Goal: Task Accomplishment & Management: Manage account settings

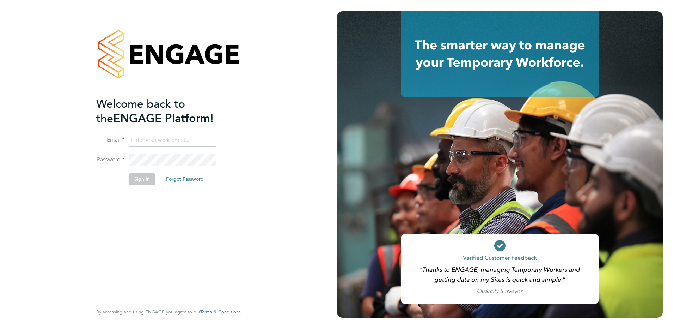
click at [165, 141] on input at bounding box center [172, 140] width 87 height 13
type input "[EMAIL_ADDRESS][DOMAIN_NAME]"
click at [136, 176] on button "Sign In" at bounding box center [142, 178] width 27 height 11
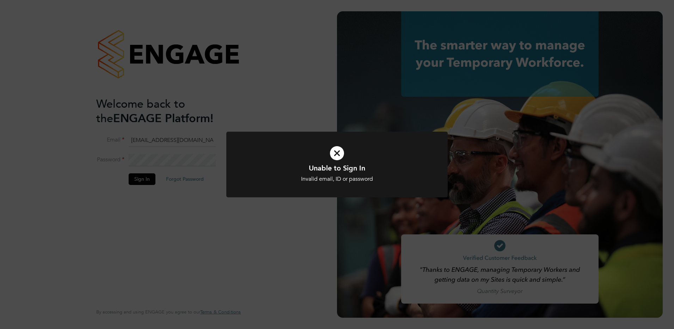
click at [338, 153] on icon at bounding box center [336, 153] width 183 height 28
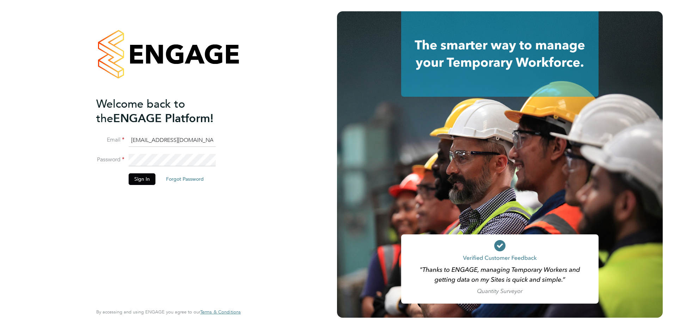
click at [188, 181] on button "Forgot Password" at bounding box center [184, 178] width 49 height 11
click at [184, 178] on button "Forgot Password" at bounding box center [184, 178] width 49 height 11
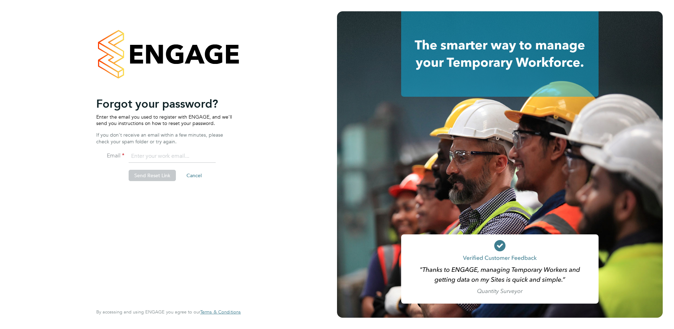
click at [142, 156] on input "email" at bounding box center [172, 156] width 87 height 13
type input "[EMAIL_ADDRESS][DOMAIN_NAME]"
click at [144, 177] on button "Send Reset Link" at bounding box center [152, 175] width 47 height 11
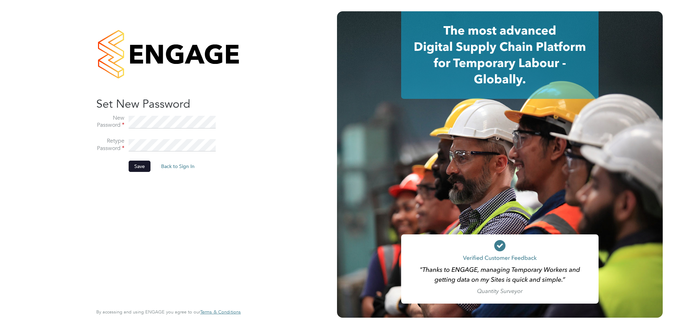
click at [138, 165] on button "Save" at bounding box center [140, 165] width 22 height 11
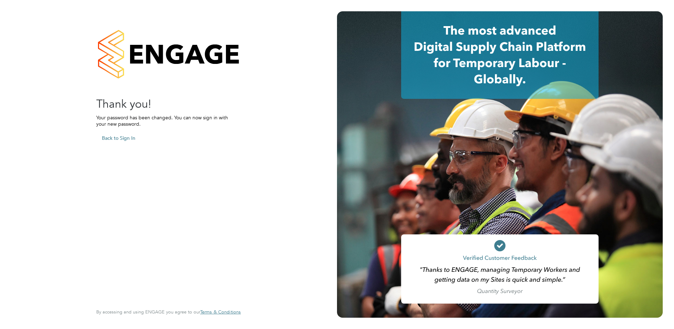
click at [122, 139] on button "Back to Sign In" at bounding box center [118, 137] width 45 height 11
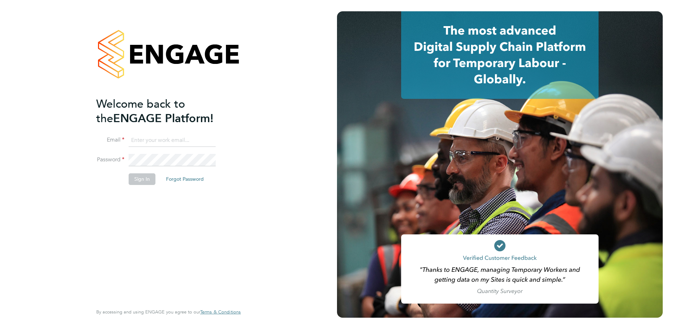
click at [154, 140] on input at bounding box center [172, 140] width 87 height 13
type input "mark.davies@vgcgroup.co.uk"
click at [133, 180] on button "Sign In" at bounding box center [142, 178] width 27 height 11
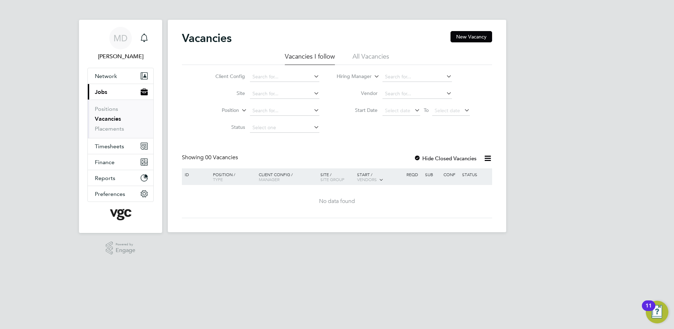
click at [377, 55] on li "All Vacancies" at bounding box center [371, 58] width 37 height 13
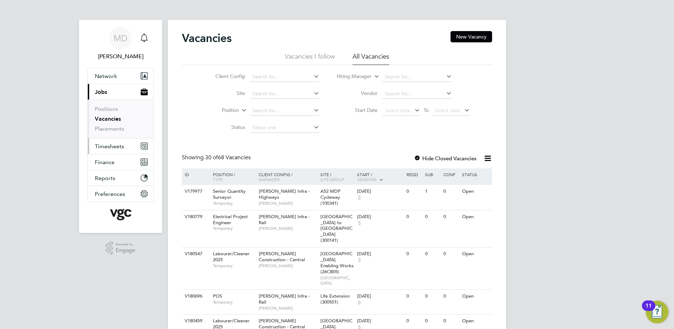
click at [115, 147] on span "Timesheets" at bounding box center [109, 146] width 29 height 7
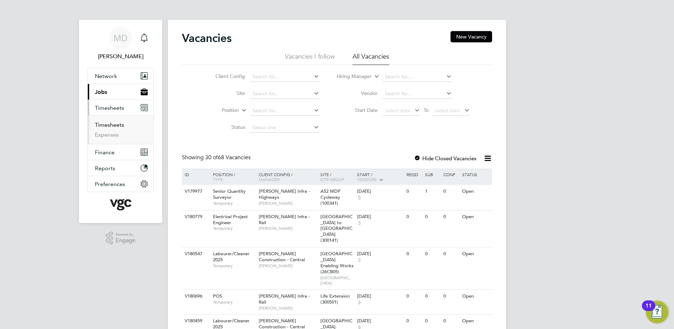
click at [111, 126] on link "Timesheets" at bounding box center [109, 124] width 29 height 7
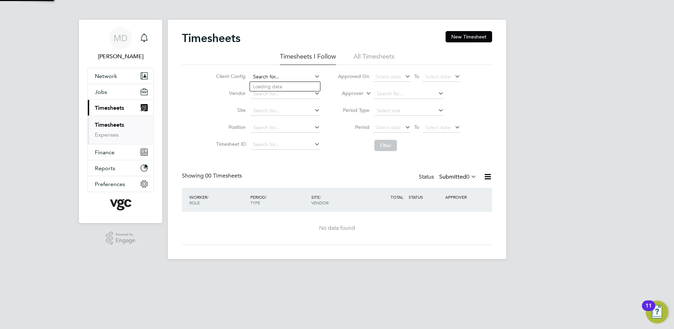
click at [270, 78] on input at bounding box center [285, 77] width 69 height 10
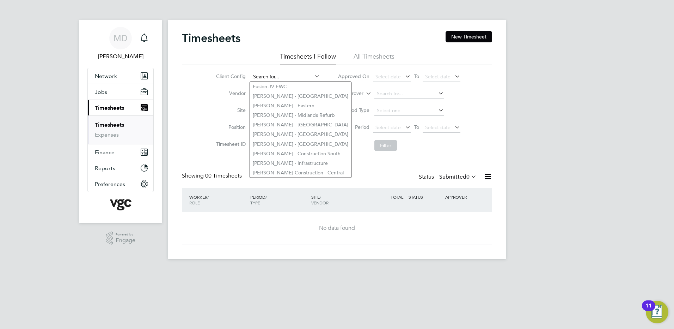
click at [305, 75] on input at bounding box center [285, 77] width 69 height 10
click at [313, 77] on icon at bounding box center [313, 76] width 0 height 10
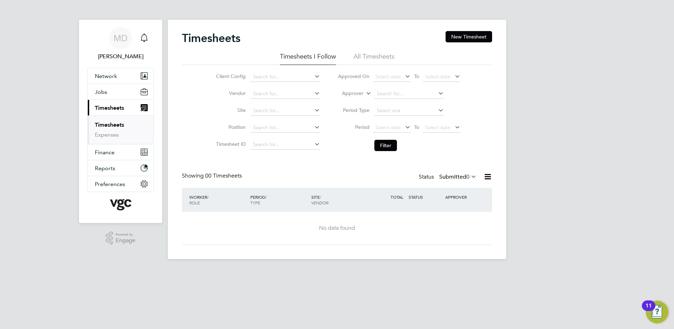
click at [313, 92] on icon at bounding box center [313, 93] width 0 height 10
click at [263, 94] on input at bounding box center [285, 94] width 69 height 10
click at [263, 77] on input at bounding box center [285, 77] width 69 height 10
click at [298, 160] on div "Timesheets New Timesheet Timesheets I Follow All Timesheets Client Config Vendo…" at bounding box center [337, 139] width 338 height 239
click at [385, 55] on li "All Timesheets" at bounding box center [374, 58] width 41 height 13
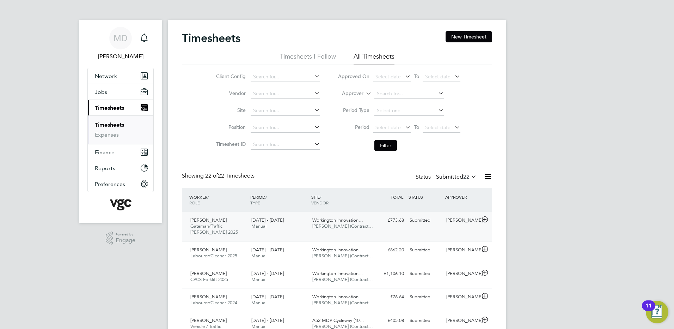
click at [219, 227] on span "Gateman/Traffic Marshall 2025" at bounding box center [214, 229] width 48 height 12
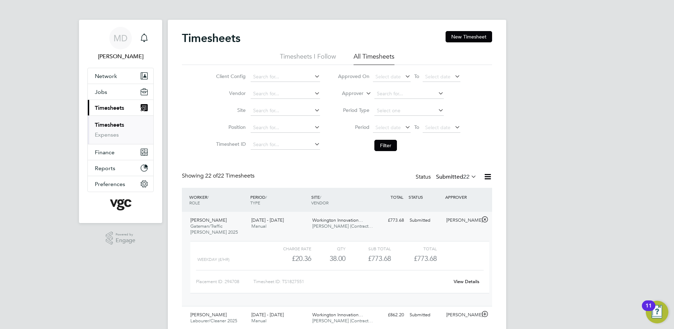
click at [219, 227] on span "Gateman/Traffic Marshall 2025" at bounding box center [214, 229] width 48 height 12
click at [471, 280] on link "View Details" at bounding box center [467, 281] width 26 height 6
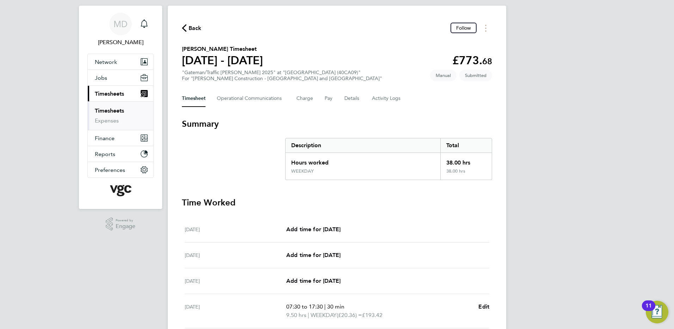
scroll to position [2, 0]
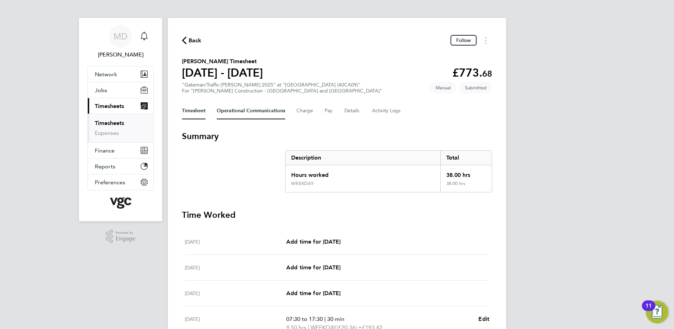
click at [246, 112] on Communications-tab "Operational Communications" at bounding box center [251, 110] width 68 height 17
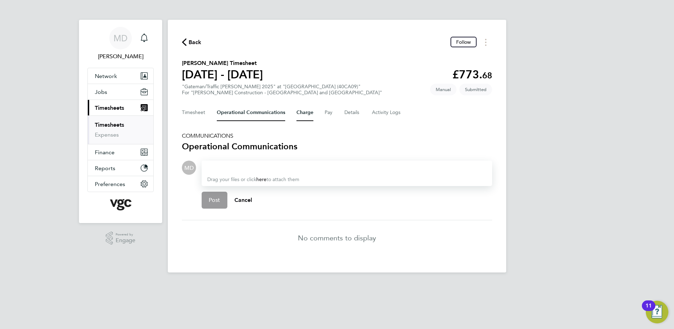
click at [304, 114] on button "Charge" at bounding box center [305, 112] width 17 height 17
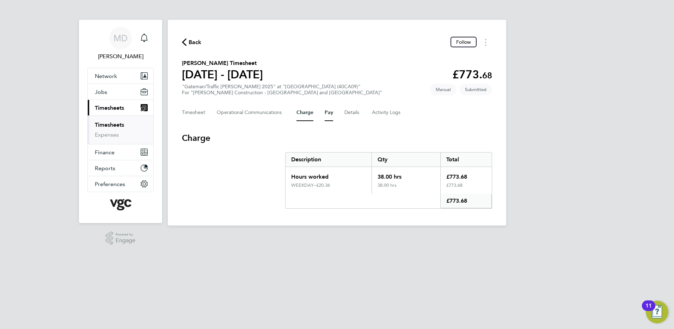
click at [328, 113] on button "Pay" at bounding box center [329, 112] width 8 height 17
click at [348, 113] on button "Details" at bounding box center [352, 112] width 16 height 17
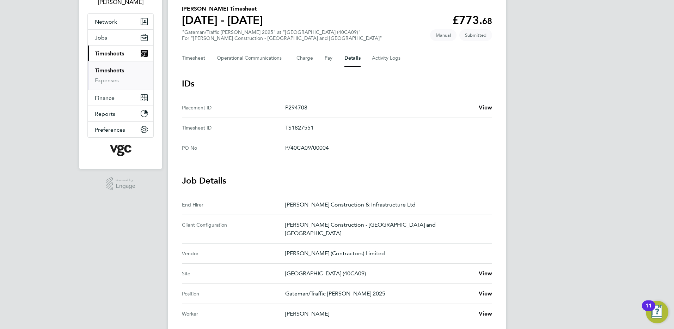
scroll to position [71, 0]
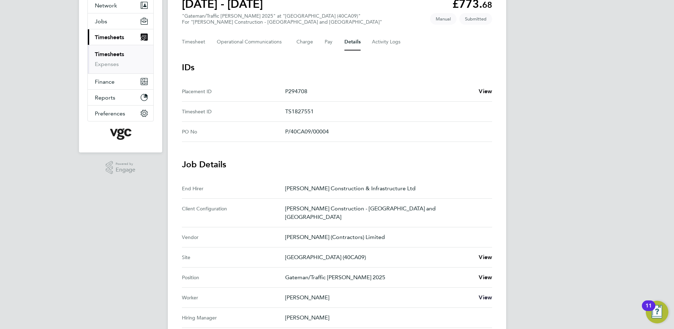
click at [484, 294] on span "View" at bounding box center [485, 297] width 13 height 7
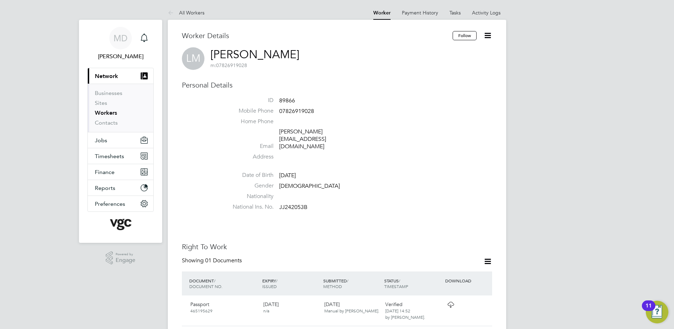
click at [98, 112] on link "Workers" at bounding box center [106, 112] width 22 height 7
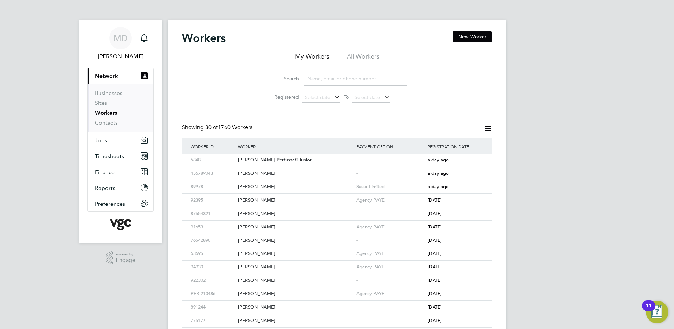
click at [320, 81] on input at bounding box center [355, 79] width 103 height 14
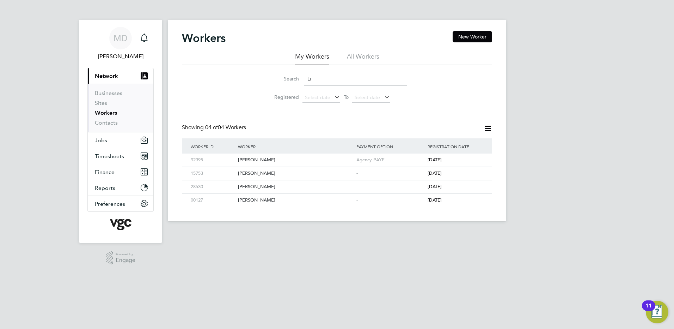
type input "L"
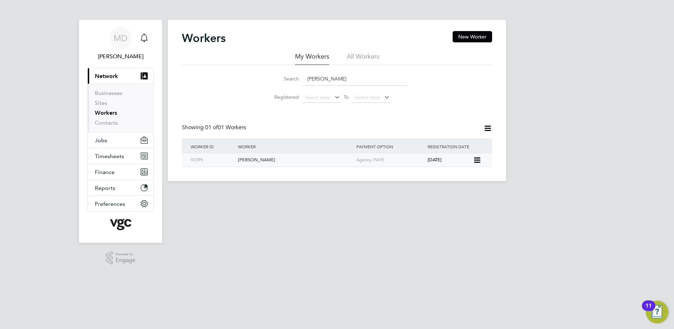
type input "Lindsay"
click at [201, 161] on div "92395" at bounding box center [212, 159] width 47 height 13
